Goal: Information Seeking & Learning: Learn about a topic

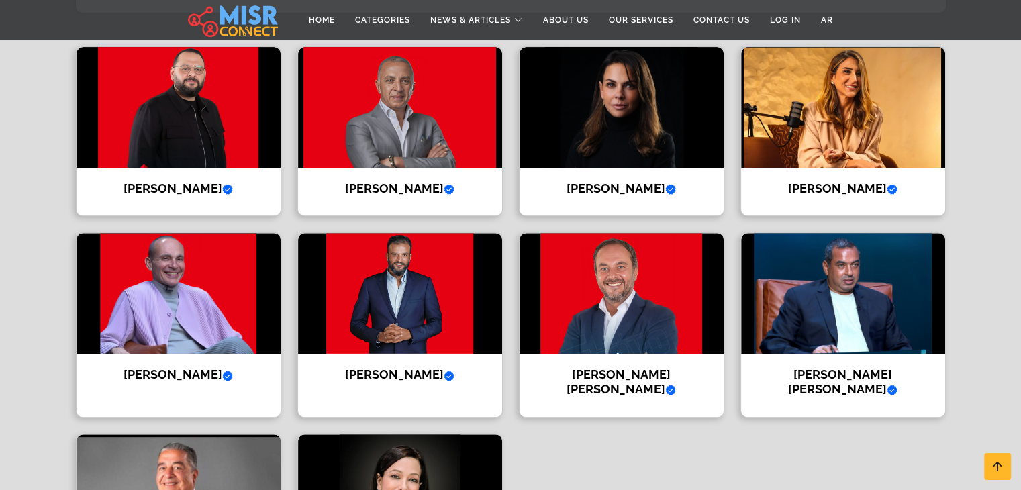
scroll to position [510, 0]
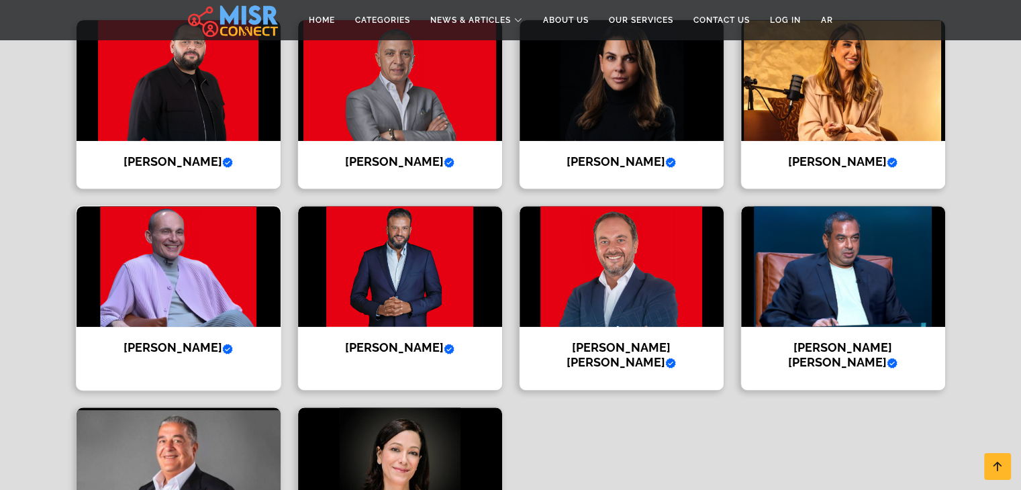
click at [207, 266] on img at bounding box center [179, 266] width 204 height 121
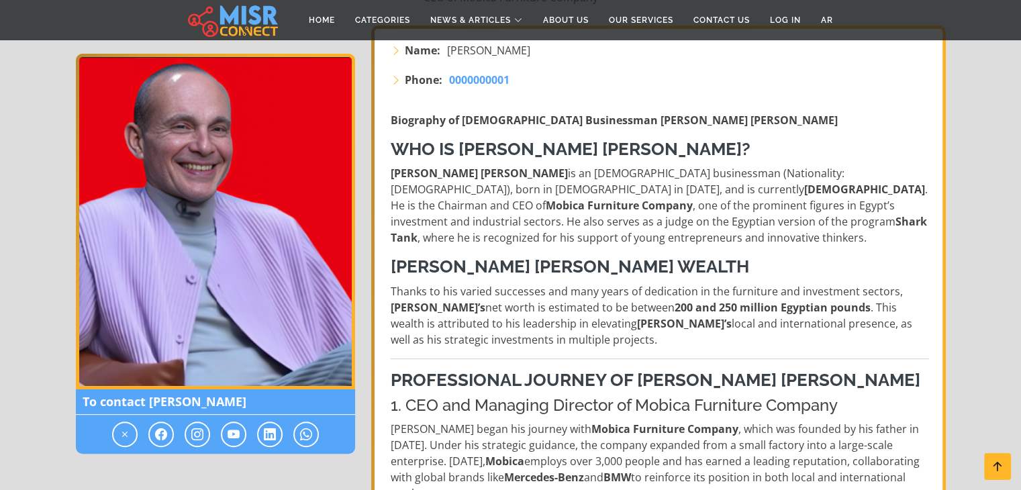
scroll to position [242, 0]
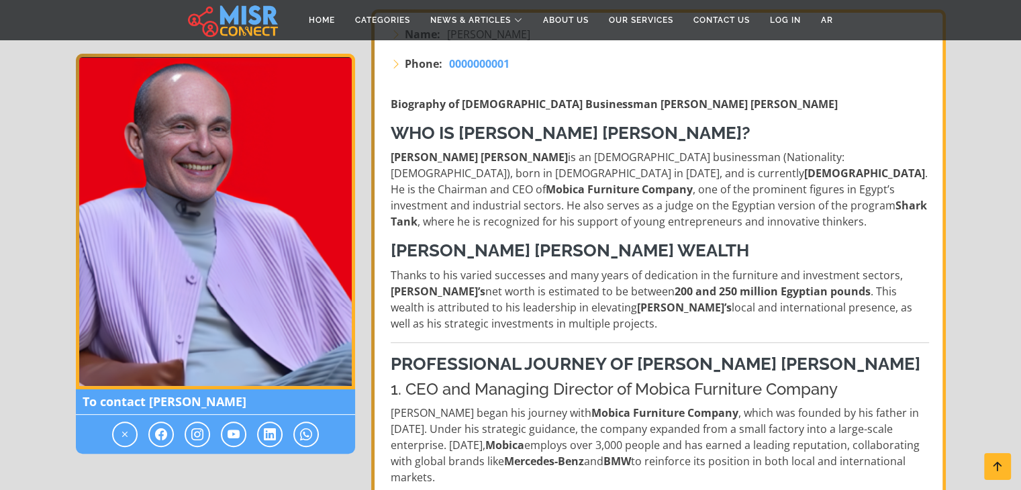
click at [668, 160] on p "[PERSON_NAME] [PERSON_NAME] is an [DEMOGRAPHIC_DATA] businessman (Nationality: …" at bounding box center [660, 189] width 538 height 81
drag, startPoint x: 668, startPoint y: 160, endPoint x: 677, endPoint y: 160, distance: 8.1
click at [677, 160] on p "[PERSON_NAME] [PERSON_NAME] is an [DEMOGRAPHIC_DATA] businessman (Nationality: …" at bounding box center [660, 189] width 538 height 81
click at [654, 163] on p "[PERSON_NAME] [PERSON_NAME] is an [DEMOGRAPHIC_DATA] businessman (Nationality: …" at bounding box center [660, 189] width 538 height 81
click at [693, 182] on strong "Mobica Furniture Company" at bounding box center [619, 189] width 147 height 15
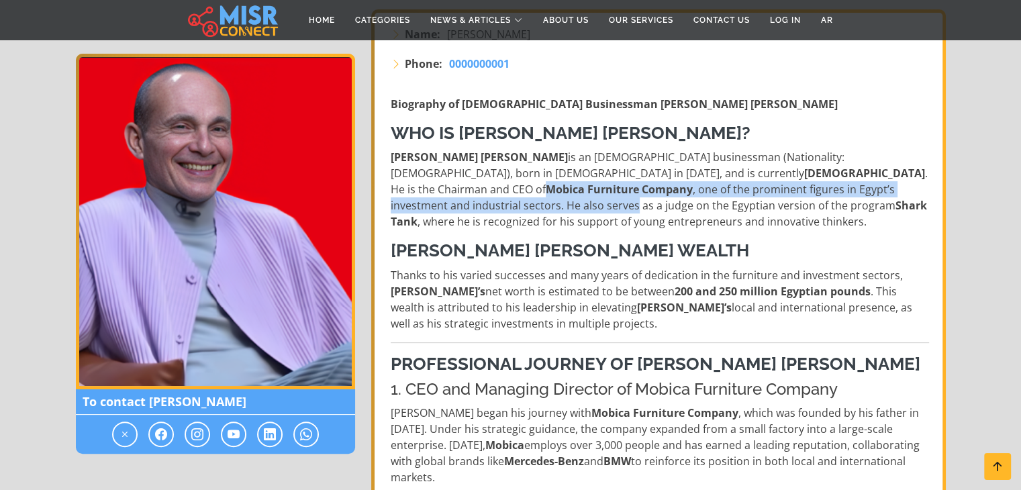
drag, startPoint x: 744, startPoint y: 172, endPoint x: 767, endPoint y: 189, distance: 28.5
click at [767, 189] on p "[PERSON_NAME] [PERSON_NAME] is an [DEMOGRAPHIC_DATA] businessman (Nationality: …" at bounding box center [660, 189] width 538 height 81
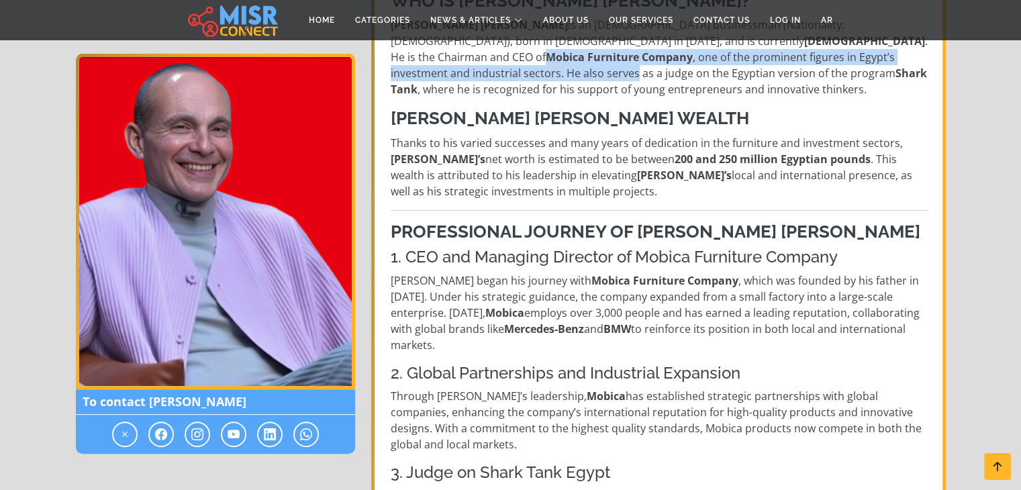
scroll to position [376, 0]
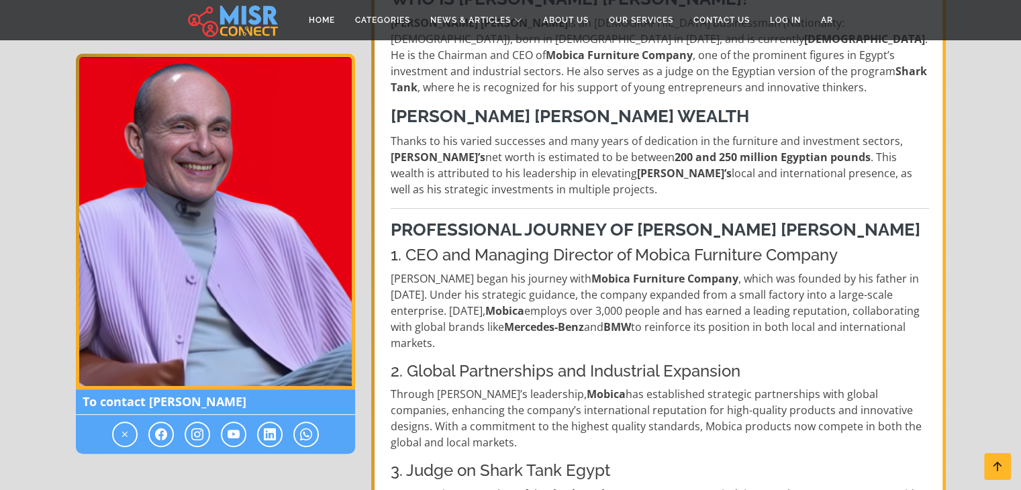
click at [628, 153] on p "Thanks to his varied successes and many years of dedication in the furniture an…" at bounding box center [660, 165] width 538 height 64
drag, startPoint x: 628, startPoint y: 153, endPoint x: 658, endPoint y: 154, distance: 29.5
click at [658, 154] on p "Thanks to his varied successes and many years of dedication in the furniture an…" at bounding box center [660, 165] width 538 height 64
click at [591, 146] on p "Thanks to his varied successes and many years of dedication in the furniture an…" at bounding box center [660, 165] width 538 height 64
